Goal: Information Seeking & Learning: Learn about a topic

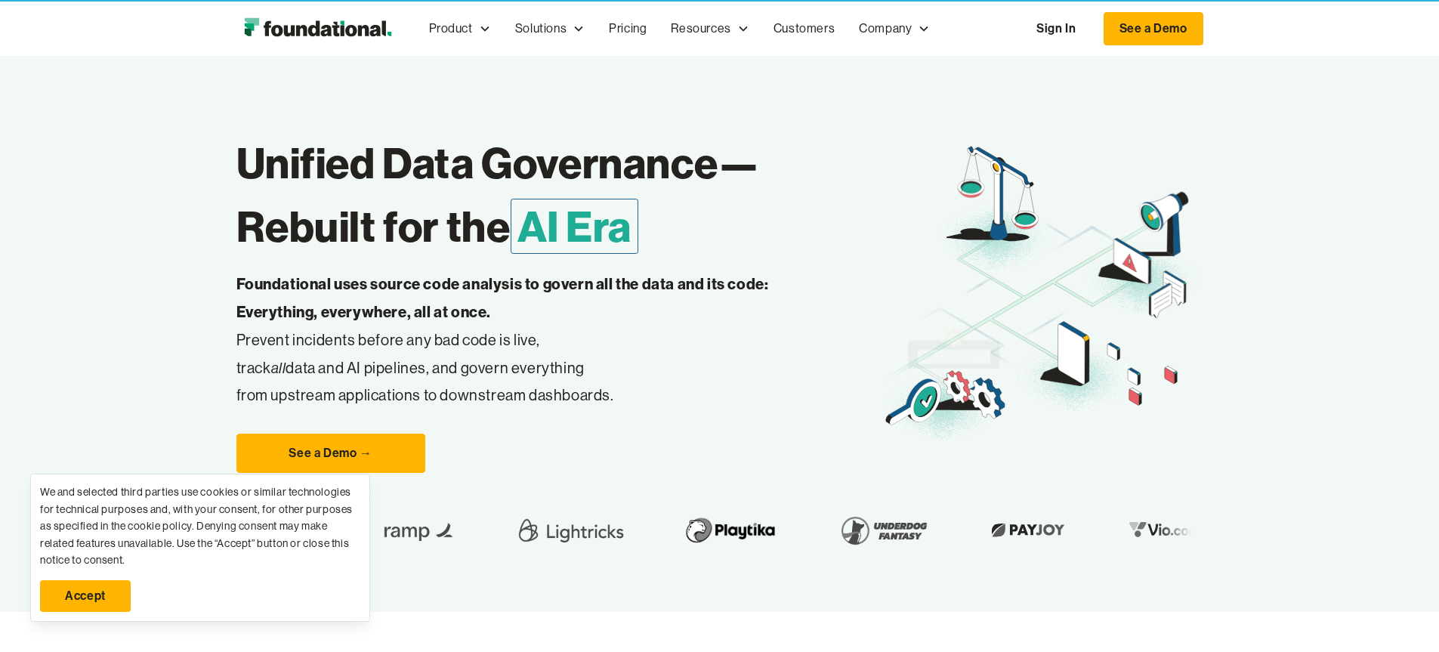
scroll to position [57, 0]
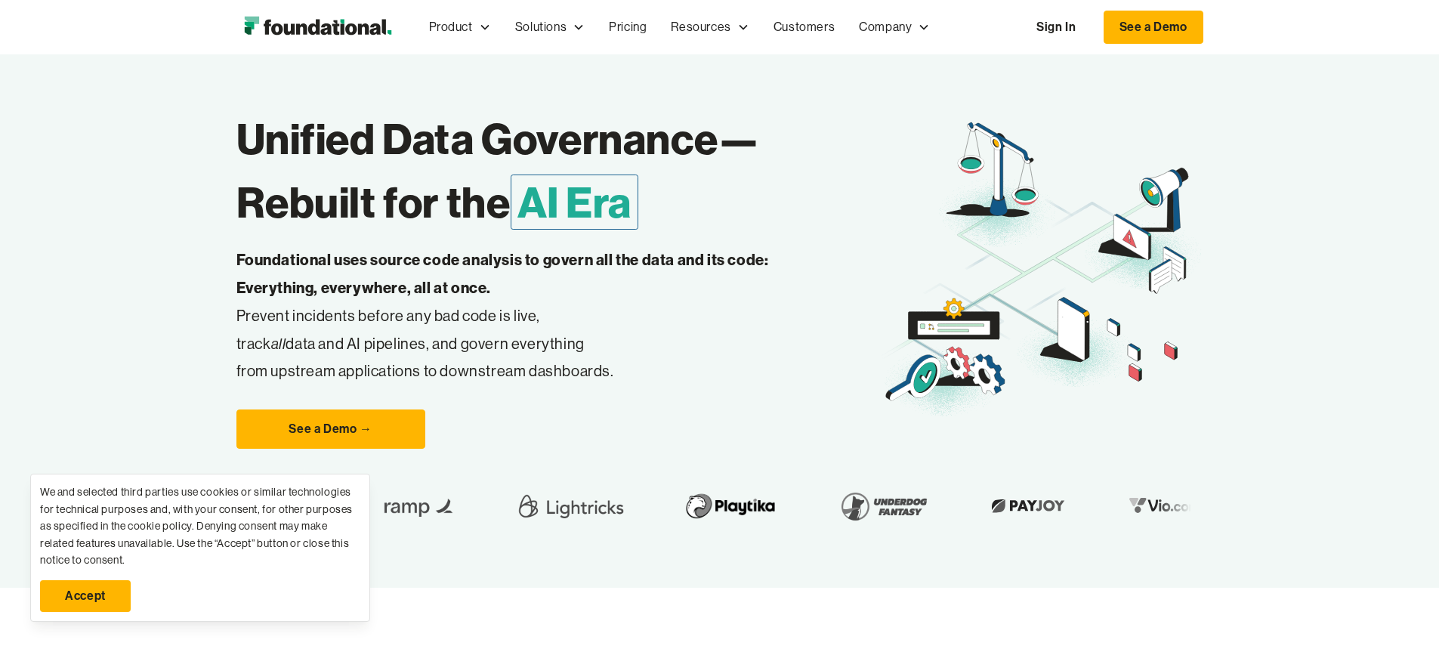
click at [91, 586] on link "Accept" at bounding box center [85, 596] width 91 height 32
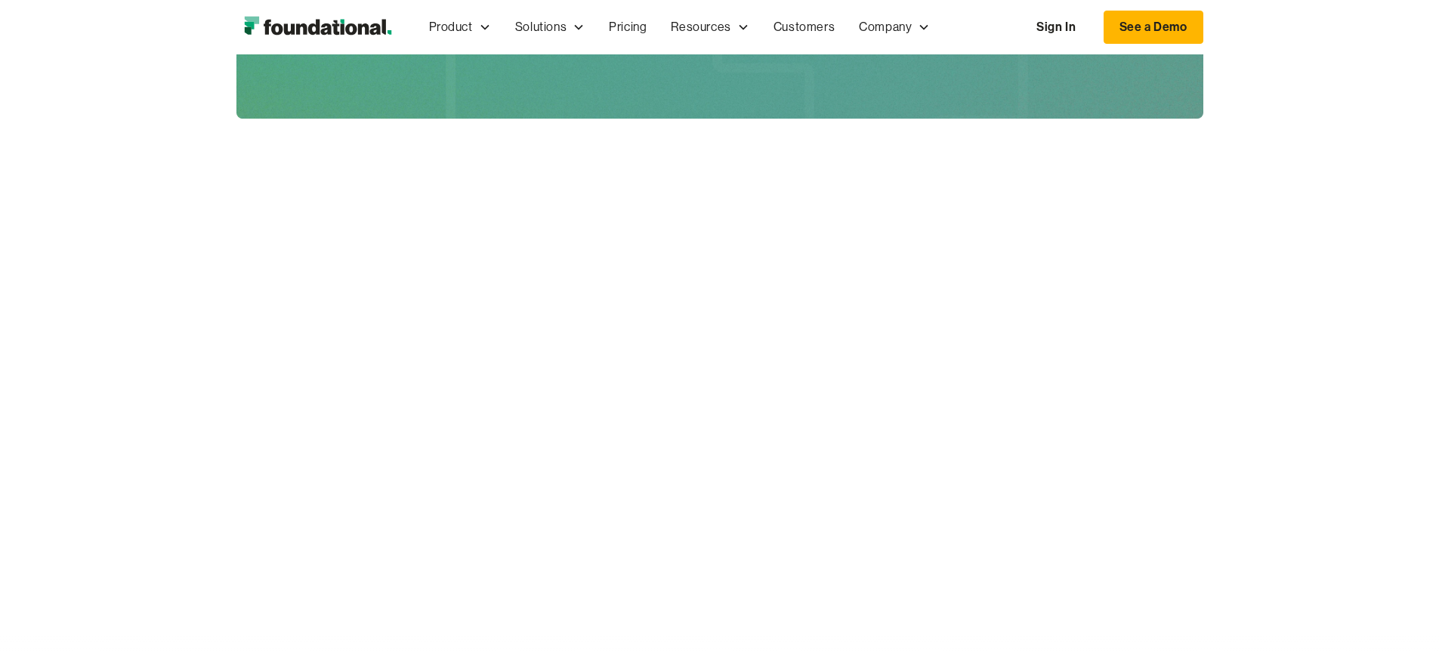
scroll to position [3265, 0]
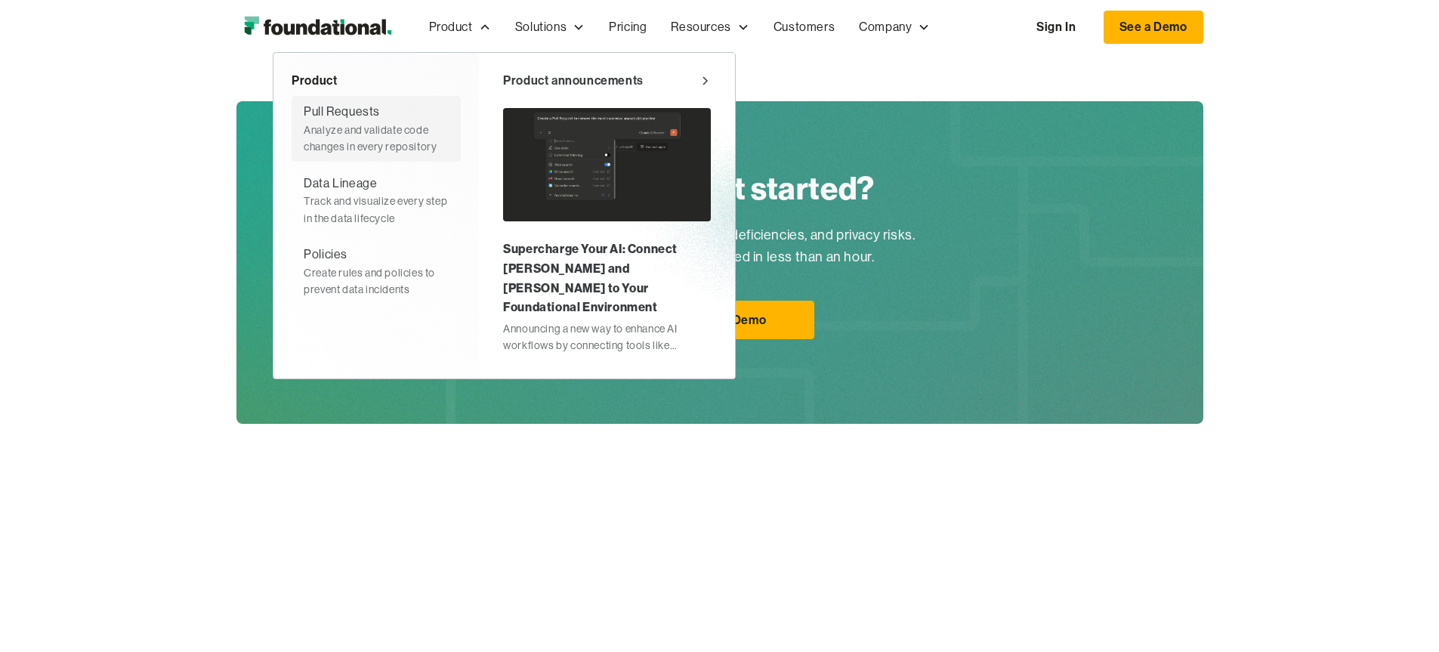
click at [304, 120] on div "Pull Requests" at bounding box center [342, 112] width 76 height 20
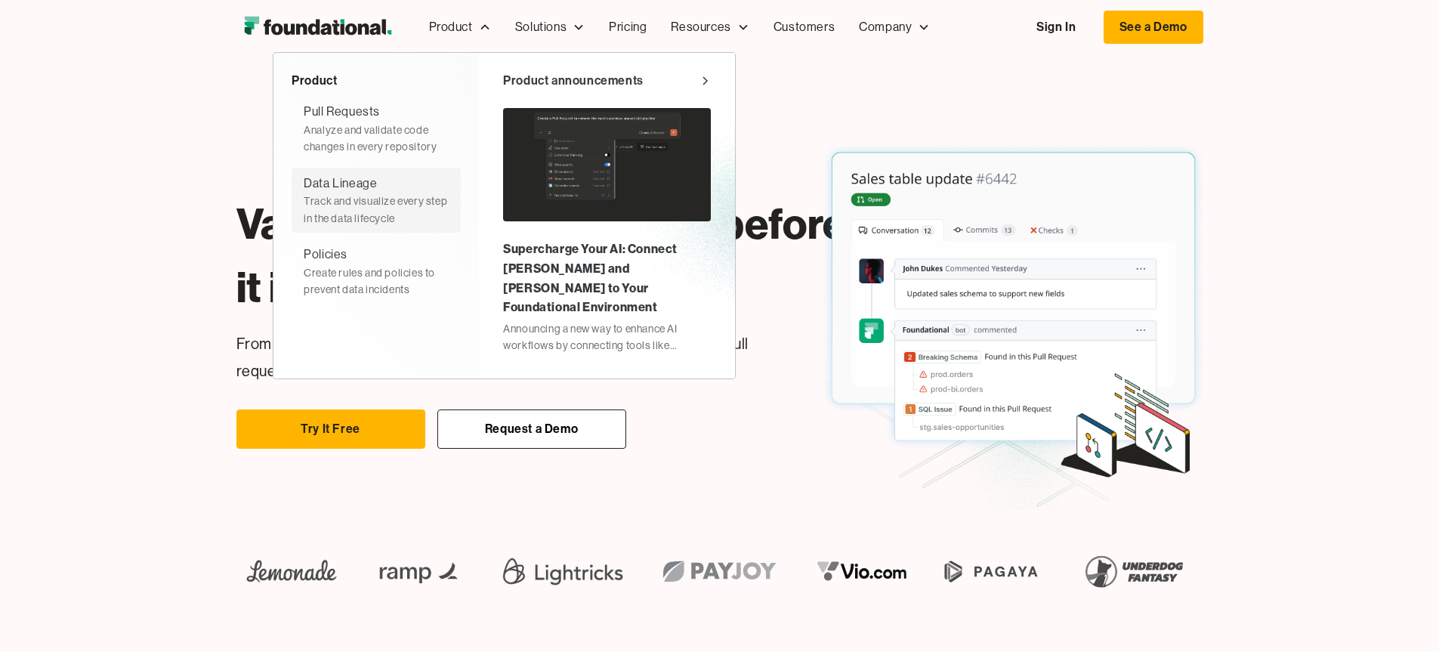
click at [300, 227] on link "Data Lineage Track and visualize every step in the data lifecycle" at bounding box center [376, 200] width 169 height 65
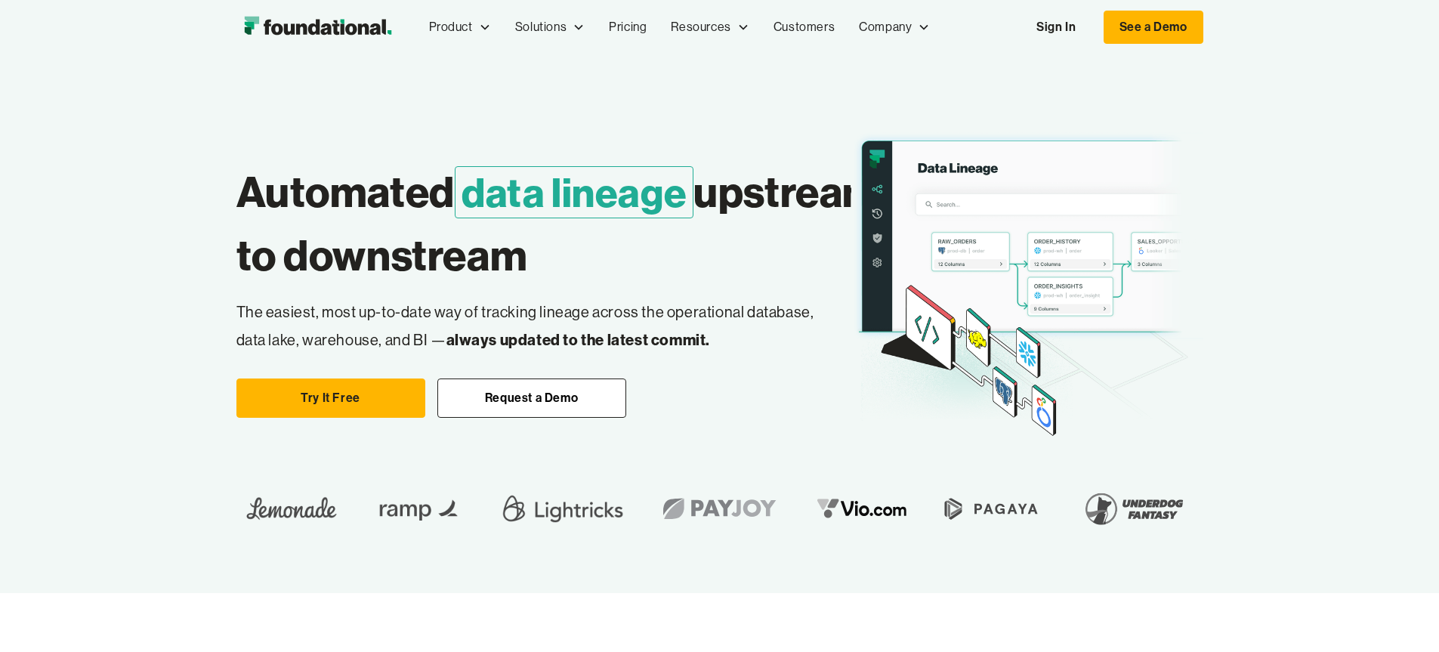
click at [477, 218] on span "data lineage" at bounding box center [574, 192] width 239 height 52
click at [476, 218] on span "data lineage" at bounding box center [574, 192] width 239 height 52
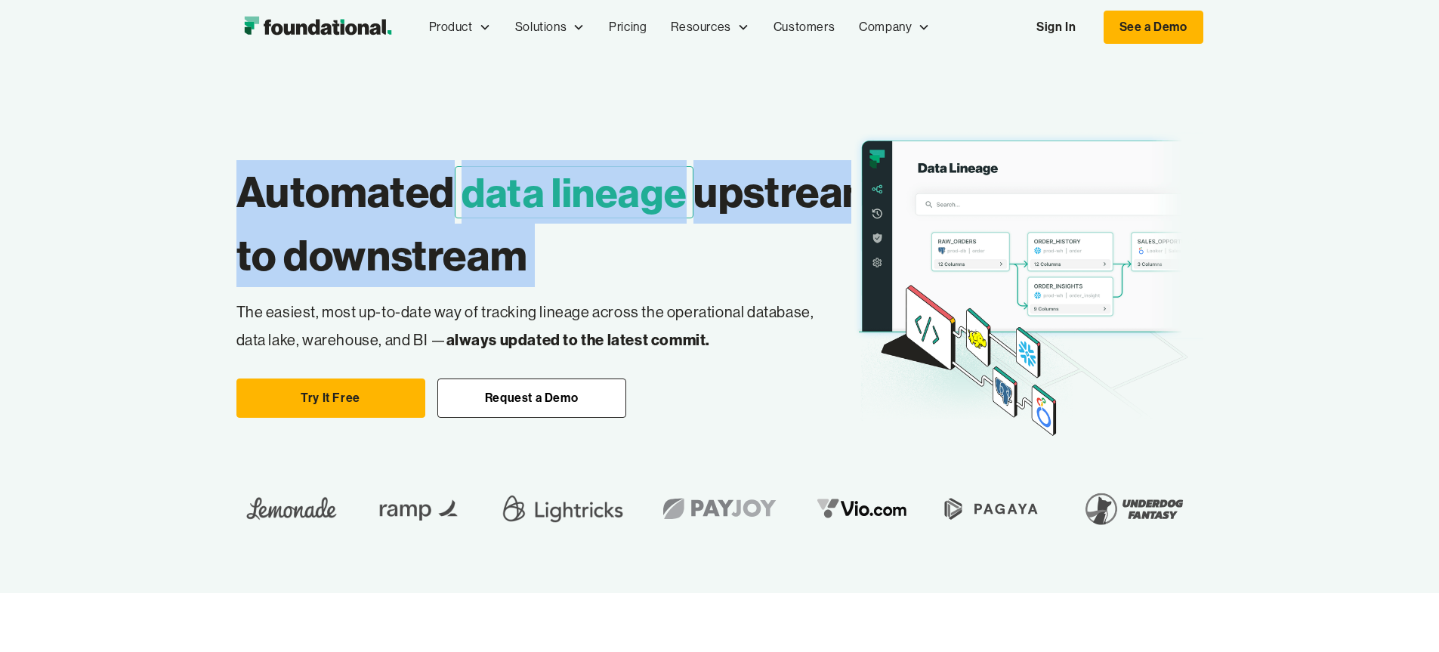
click at [475, 218] on span "data lineage" at bounding box center [574, 192] width 239 height 52
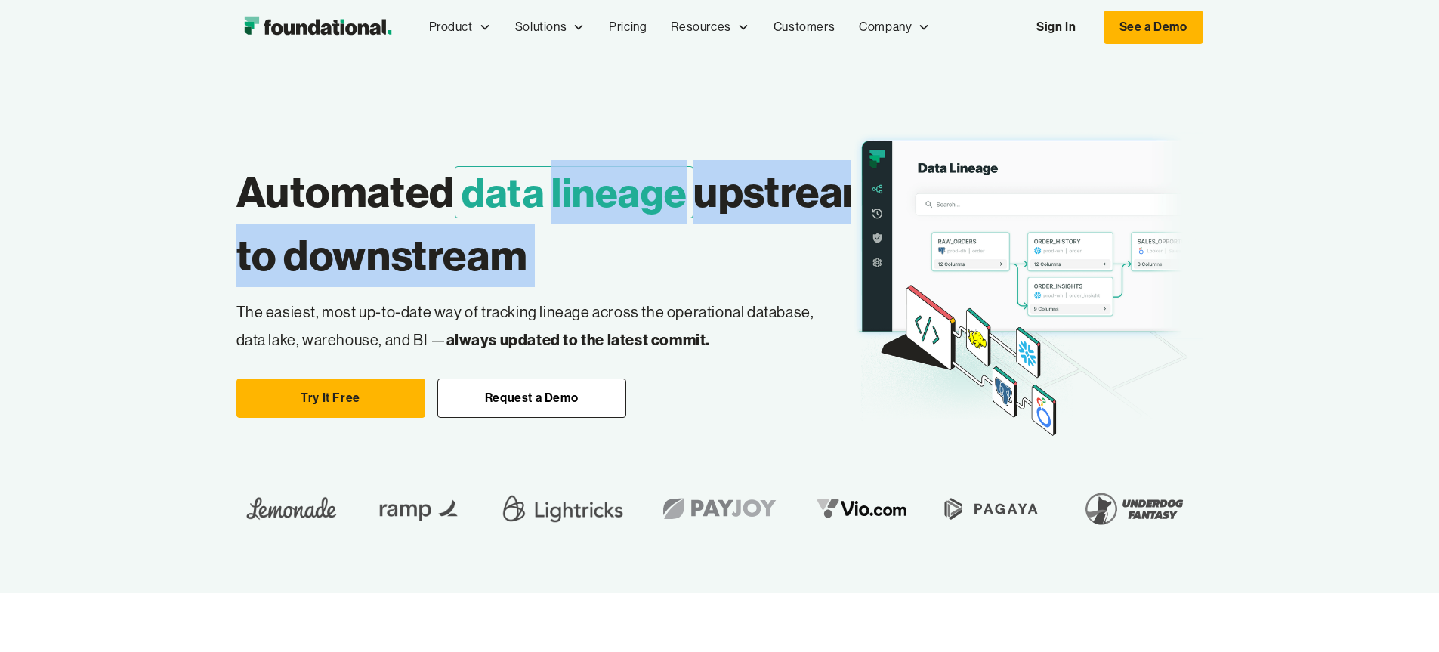
click at [444, 276] on h1 "Automated data lineage upstream to downstream" at bounding box center [557, 223] width 643 height 127
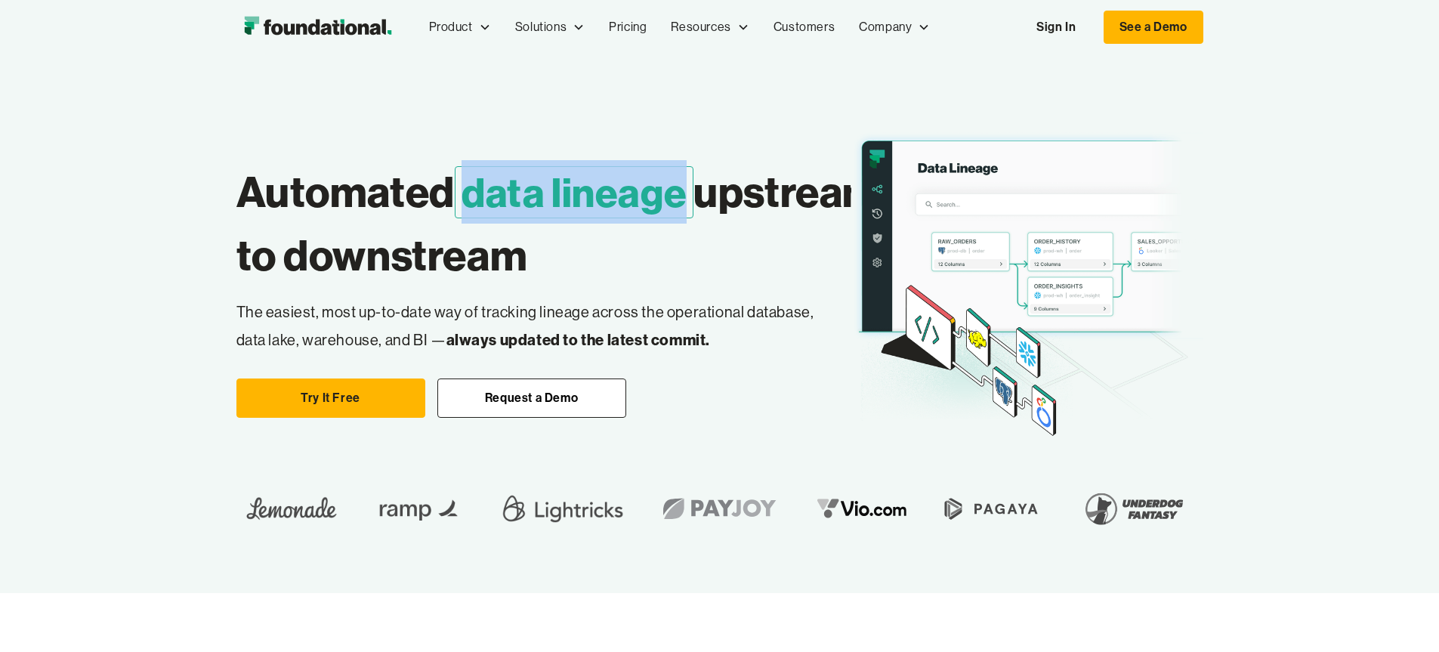
drag, startPoint x: 371, startPoint y: 302, endPoint x: 588, endPoint y: 301, distance: 217.5
click at [588, 218] on span "data lineage" at bounding box center [574, 192] width 239 height 52
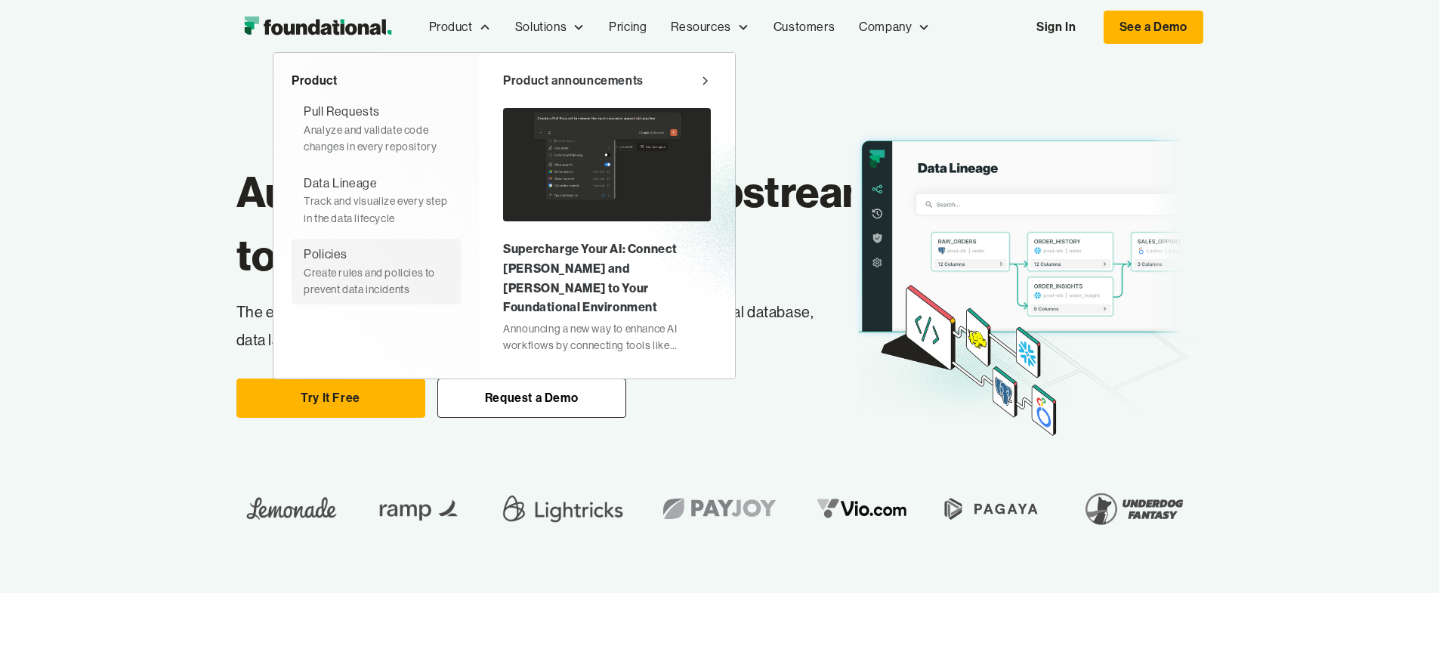
click at [304, 295] on div "Create rules and policies to prevent data incidents" at bounding box center [376, 281] width 145 height 34
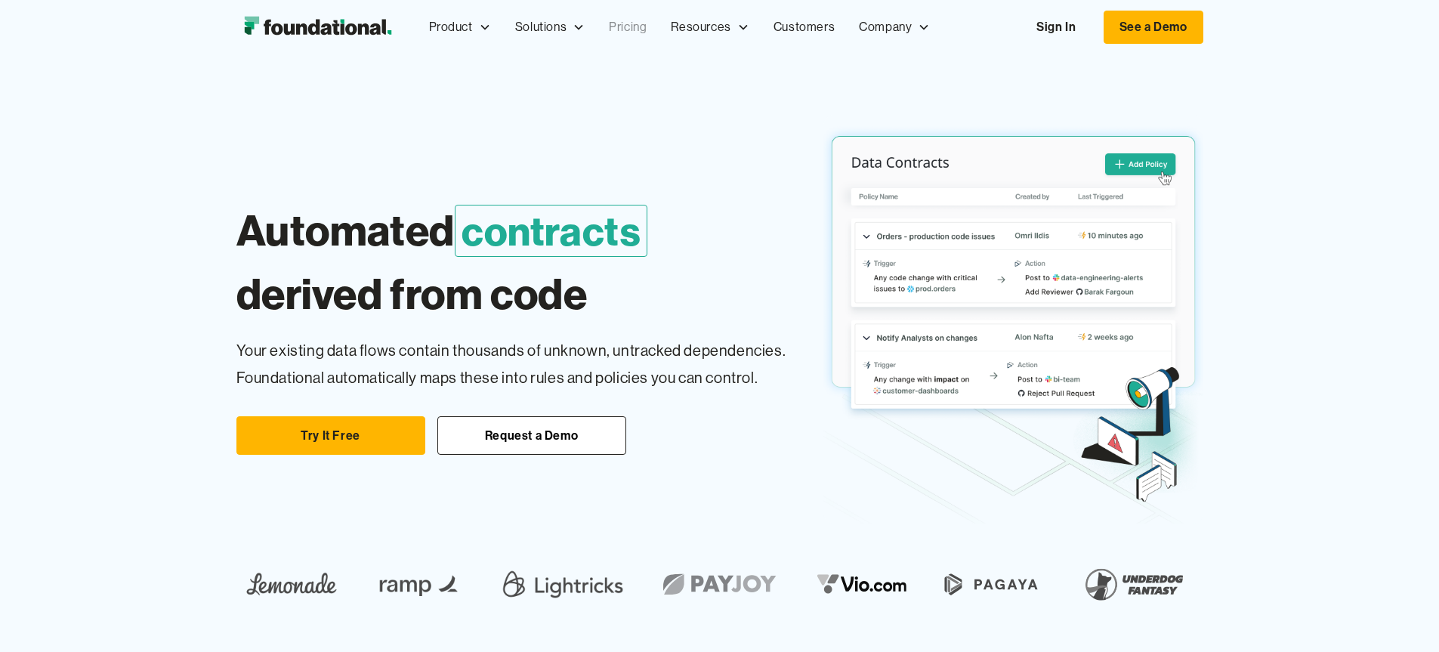
click at [597, 34] on link "Pricing" at bounding box center [628, 27] width 62 height 50
